Goal: Task Accomplishment & Management: Use online tool/utility

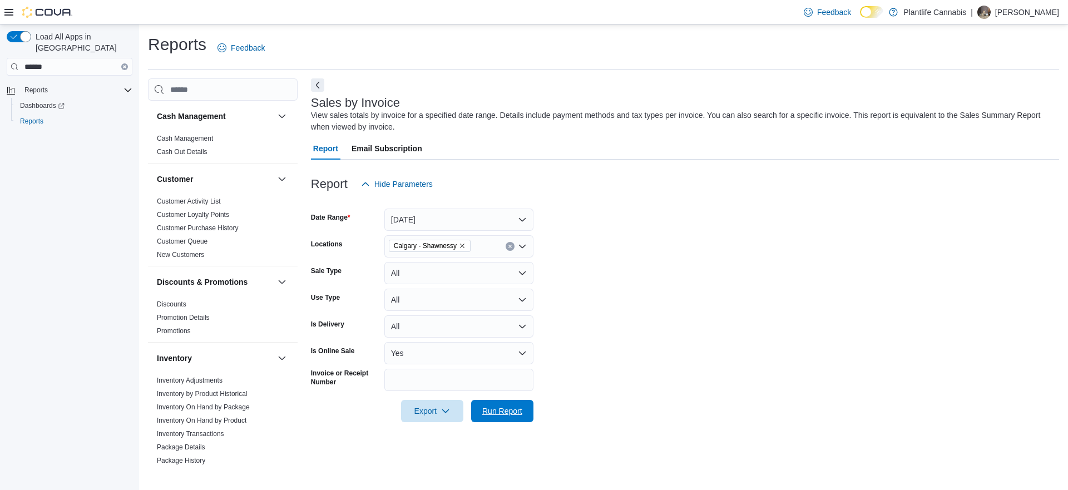
drag, startPoint x: 519, startPoint y: 415, endPoint x: 610, endPoint y: 401, distance: 92.3
click at [520, 415] on span "Run Report" at bounding box center [502, 411] width 40 height 11
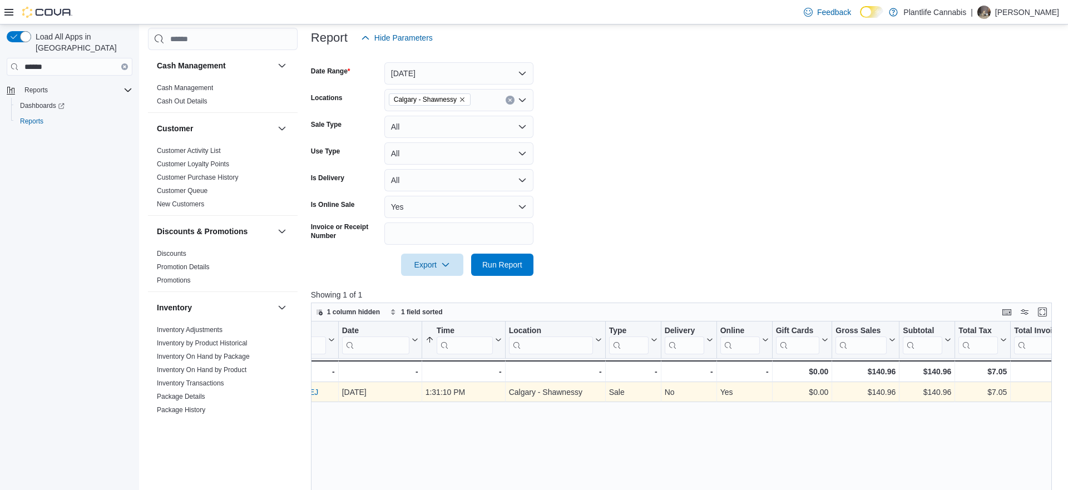
scroll to position [0, 137]
click at [887, 393] on div "$140.96" at bounding box center [867, 391] width 60 height 13
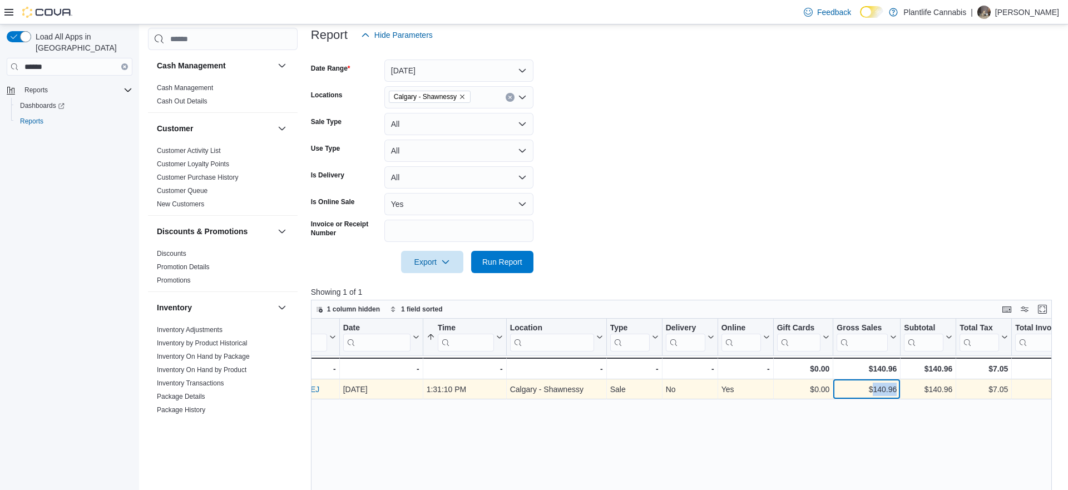
click at [887, 393] on div "$140.96" at bounding box center [867, 389] width 60 height 13
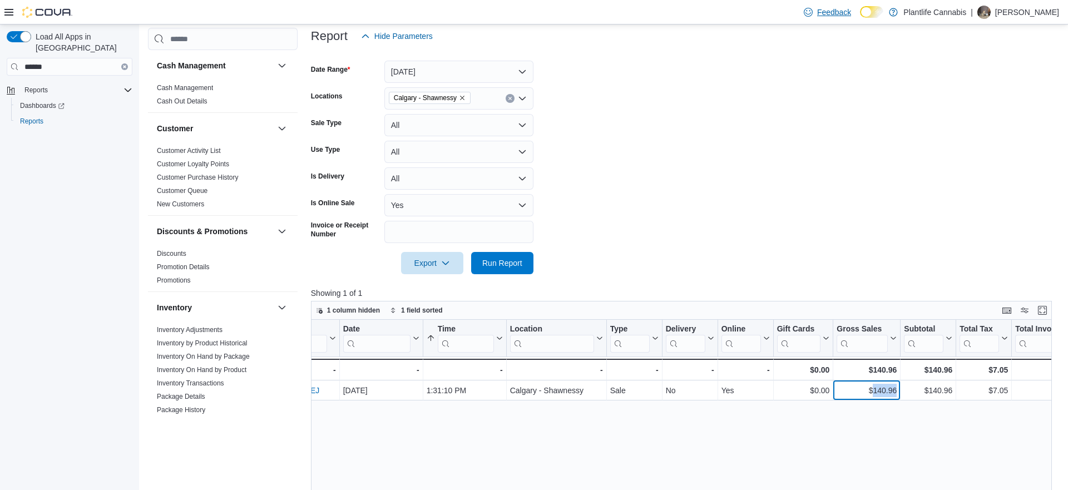
copy div "140.96"
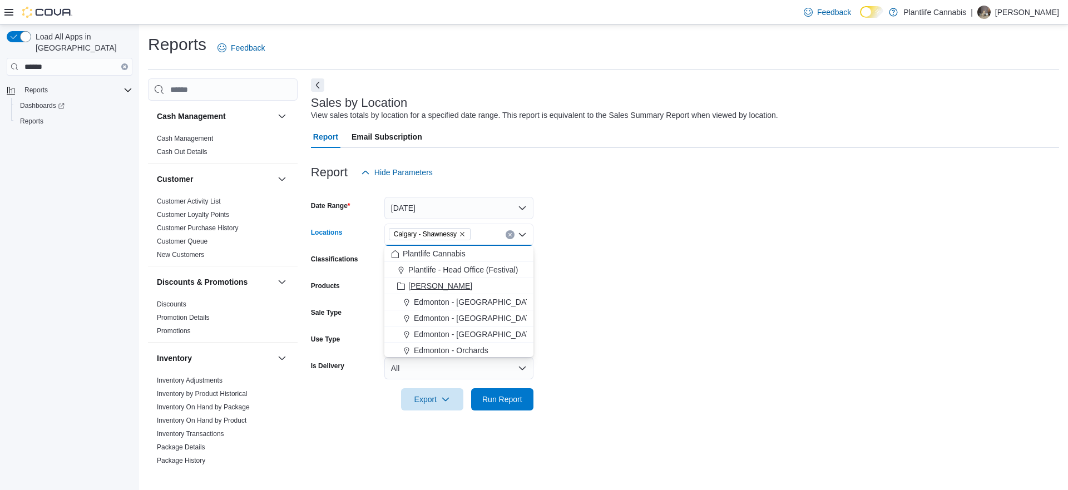
scroll to position [579, 0]
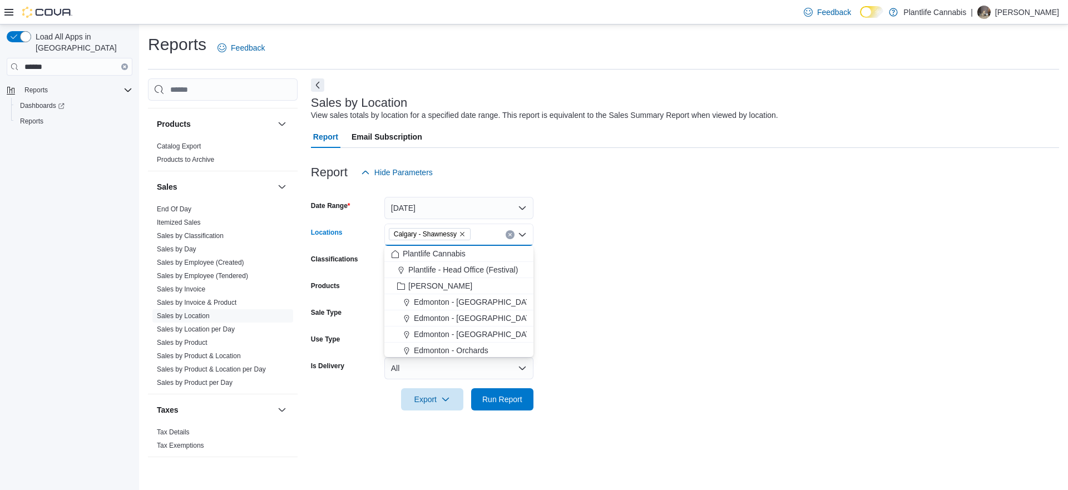
click at [534, 406] on form "Date Range Today Locations Calgary - Shawnessy Combo box. Selected. Calgary - S…" at bounding box center [685, 297] width 748 height 227
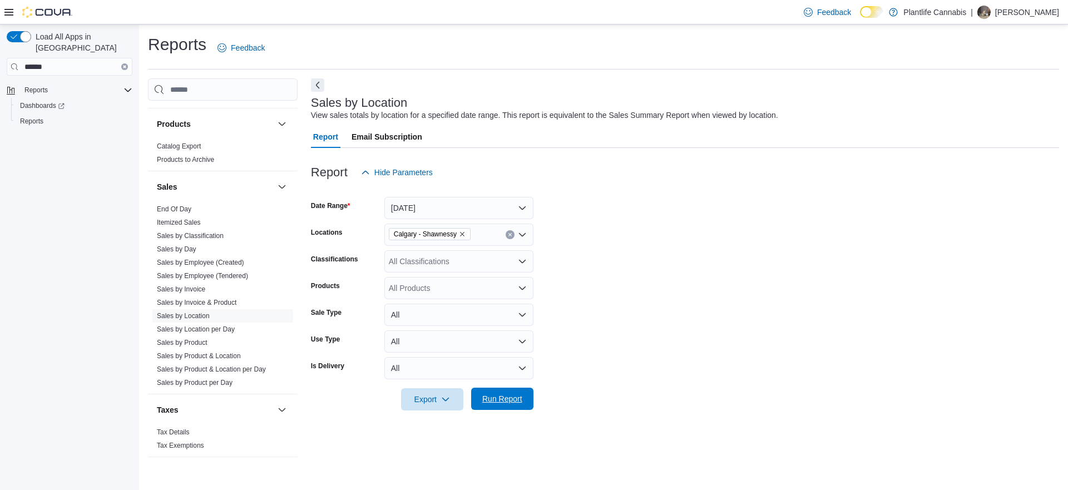
drag, startPoint x: 512, startPoint y: 403, endPoint x: 615, endPoint y: 411, distance: 103.8
click at [513, 403] on span "Run Report" at bounding box center [502, 398] width 40 height 11
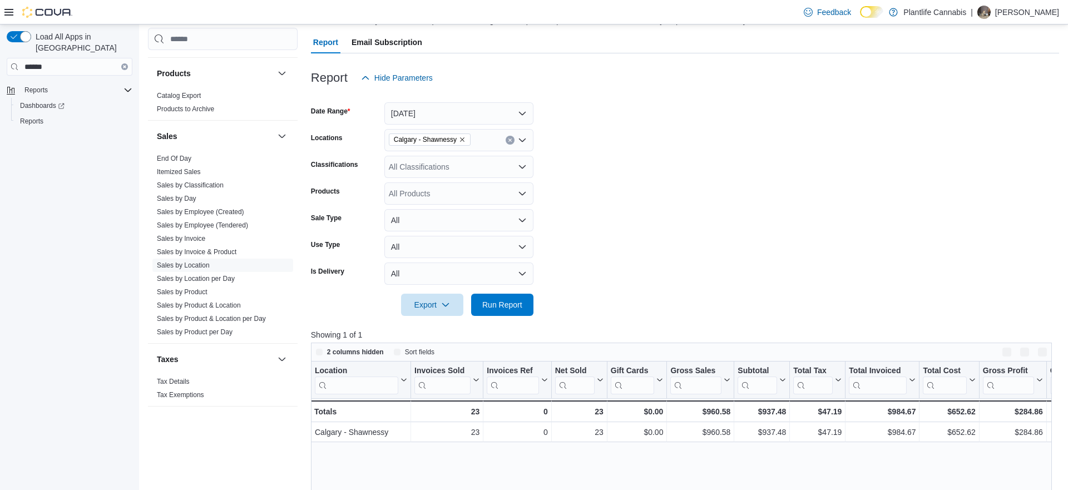
scroll to position [114, 0]
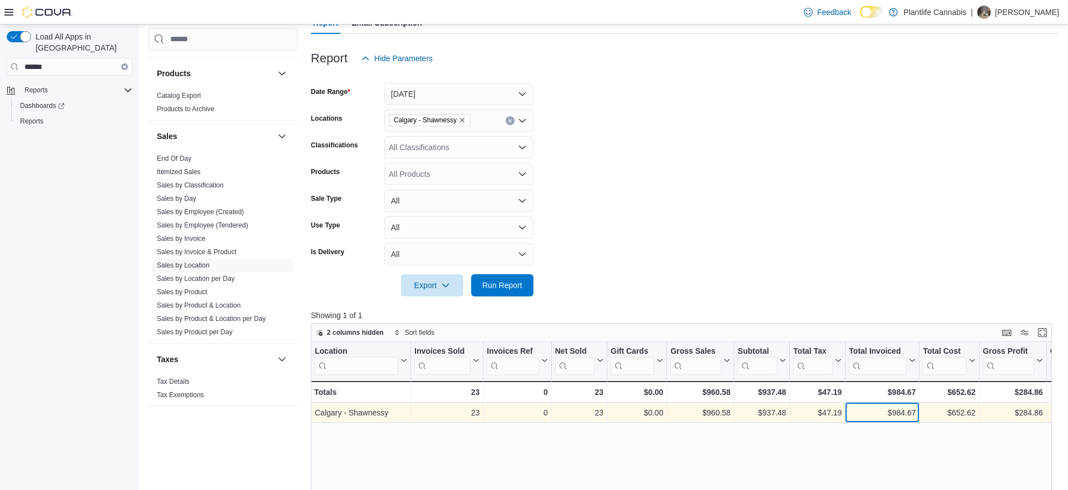
click at [907, 415] on div "$984.67" at bounding box center [882, 412] width 67 height 13
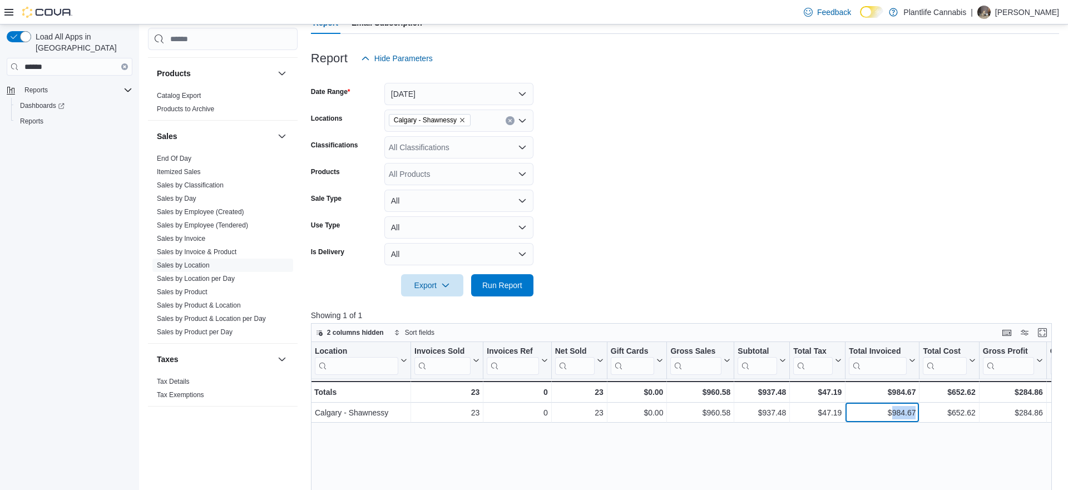
copy div "984.67"
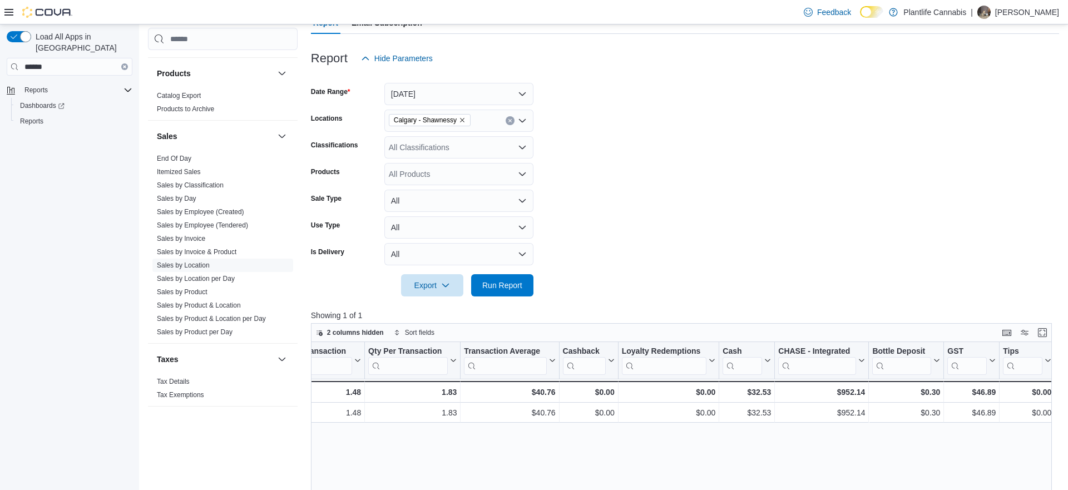
scroll to position [0, 1028]
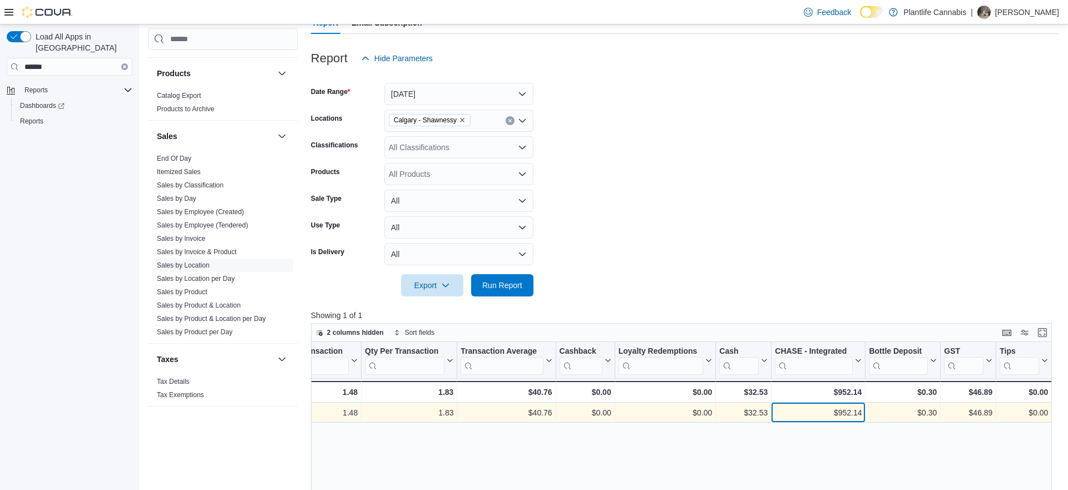
click at [845, 413] on div "$952.14" at bounding box center [818, 412] width 87 height 13
copy div "952.14"
